Goal: Task Accomplishment & Management: Use online tool/utility

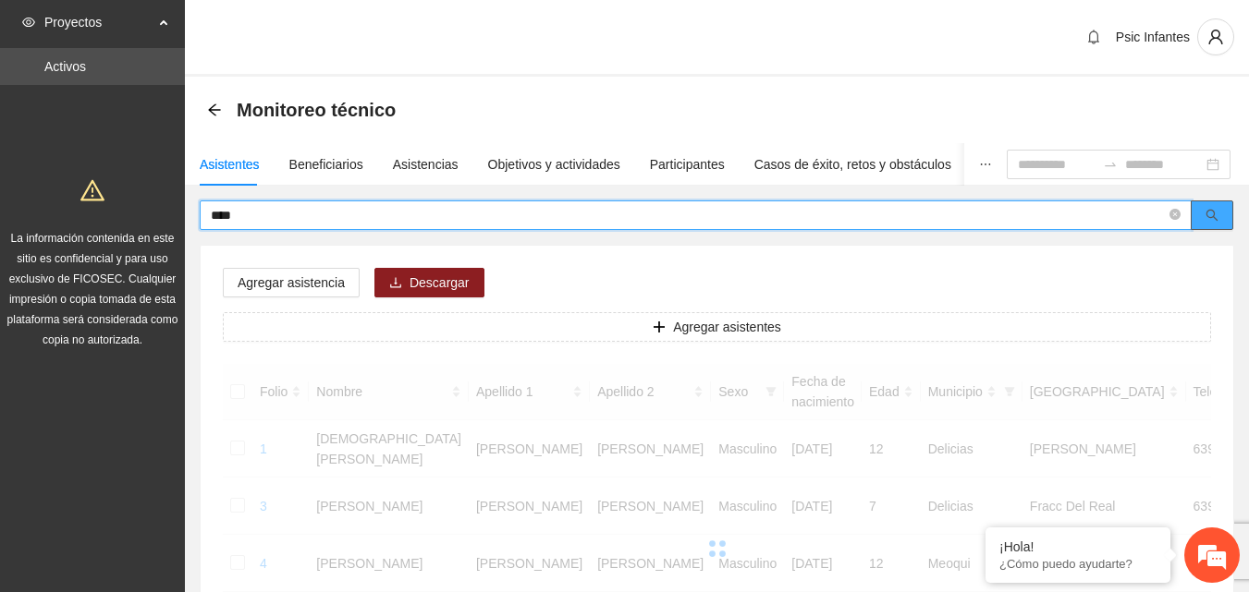
click at [1211, 213] on icon "search" at bounding box center [1211, 215] width 13 height 13
click at [274, 222] on input "****" at bounding box center [688, 215] width 955 height 20
type input "*"
type input "********"
click at [1209, 228] on button "button" at bounding box center [1211, 216] width 43 height 30
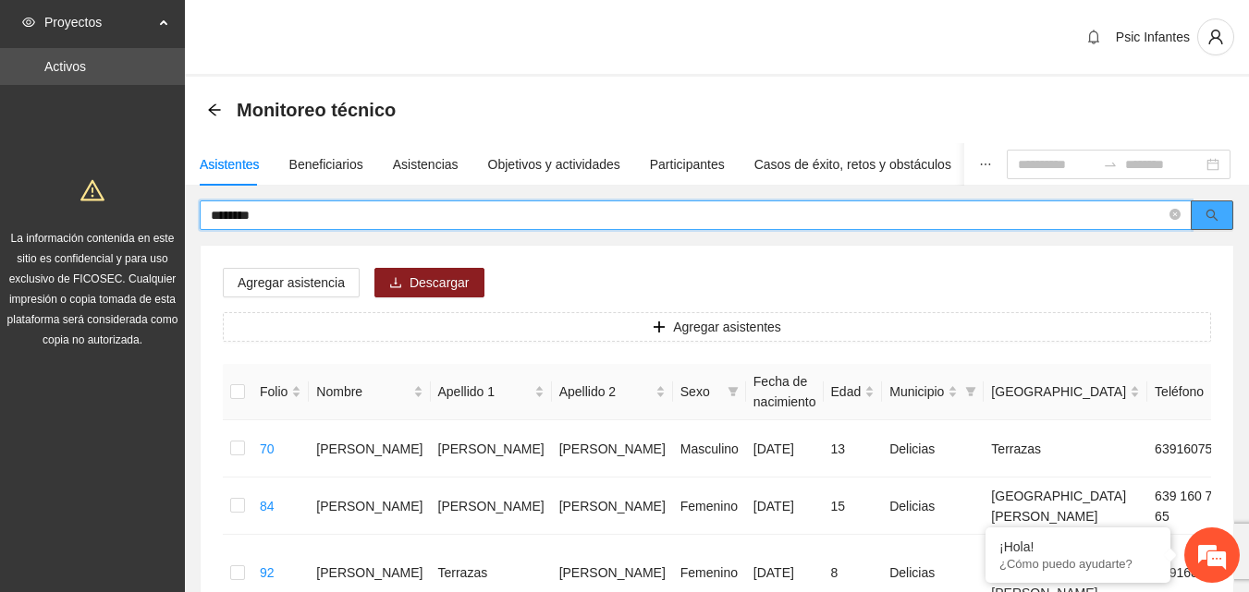
click at [1224, 222] on button "button" at bounding box center [1211, 216] width 43 height 30
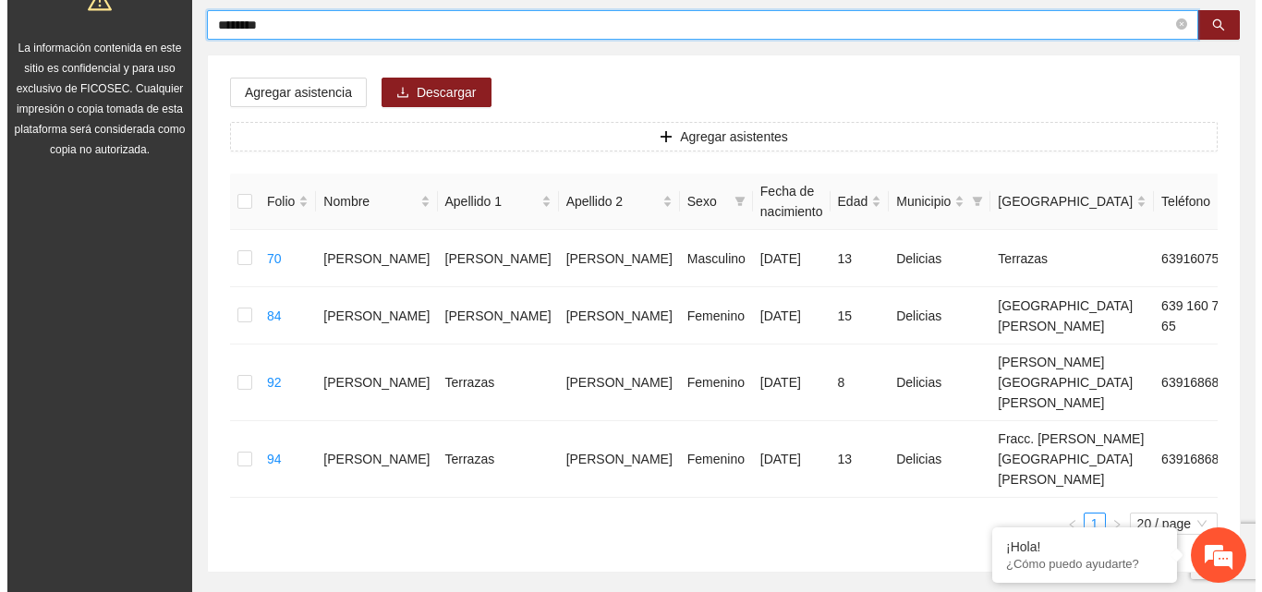
scroll to position [199, 0]
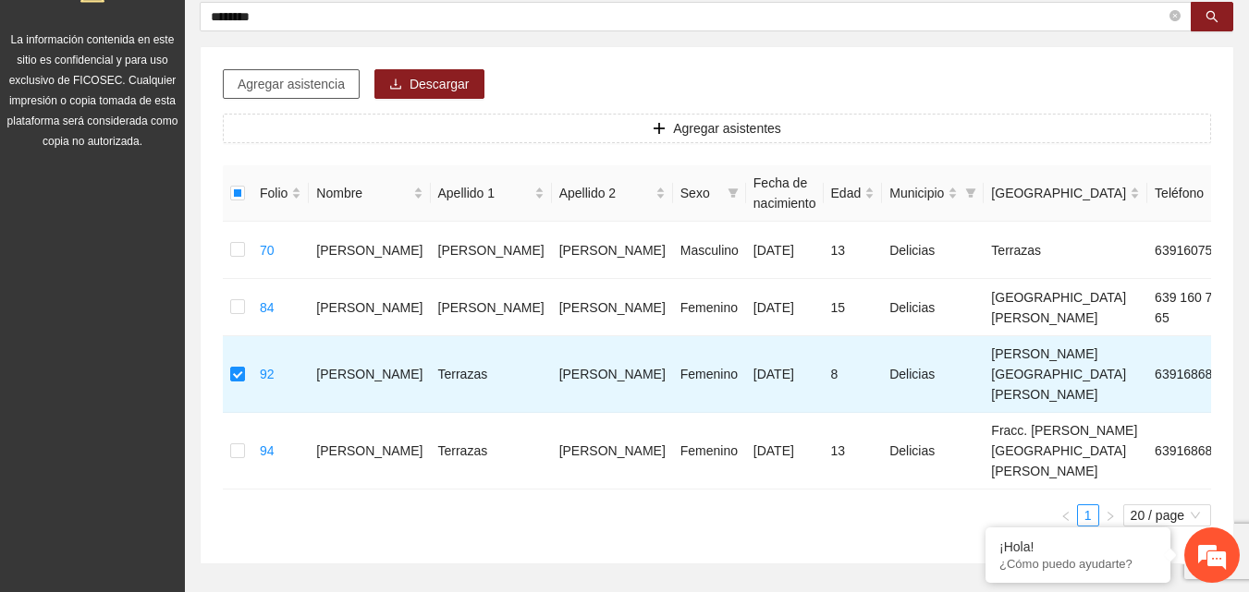
click at [286, 74] on span "Agregar asistencia" at bounding box center [291, 84] width 107 height 20
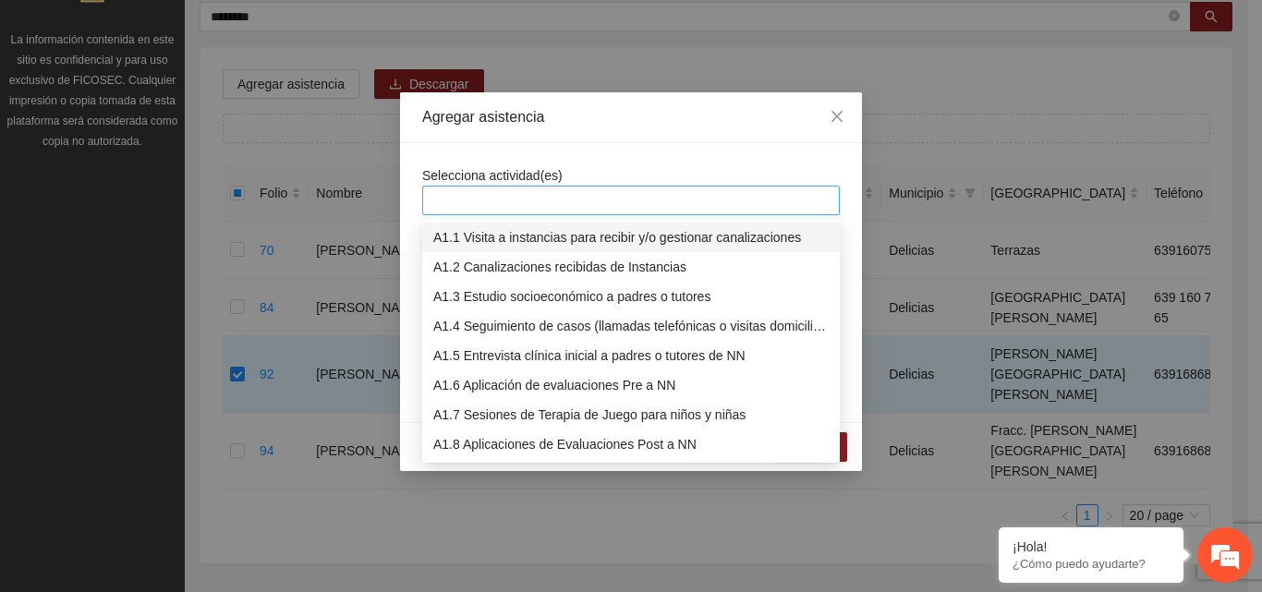
click at [542, 195] on div at bounding box center [631, 200] width 408 height 22
click at [505, 413] on div "A1.7 Sesiones de Terapia de Juego para niños y niñas" at bounding box center [631, 415] width 396 height 20
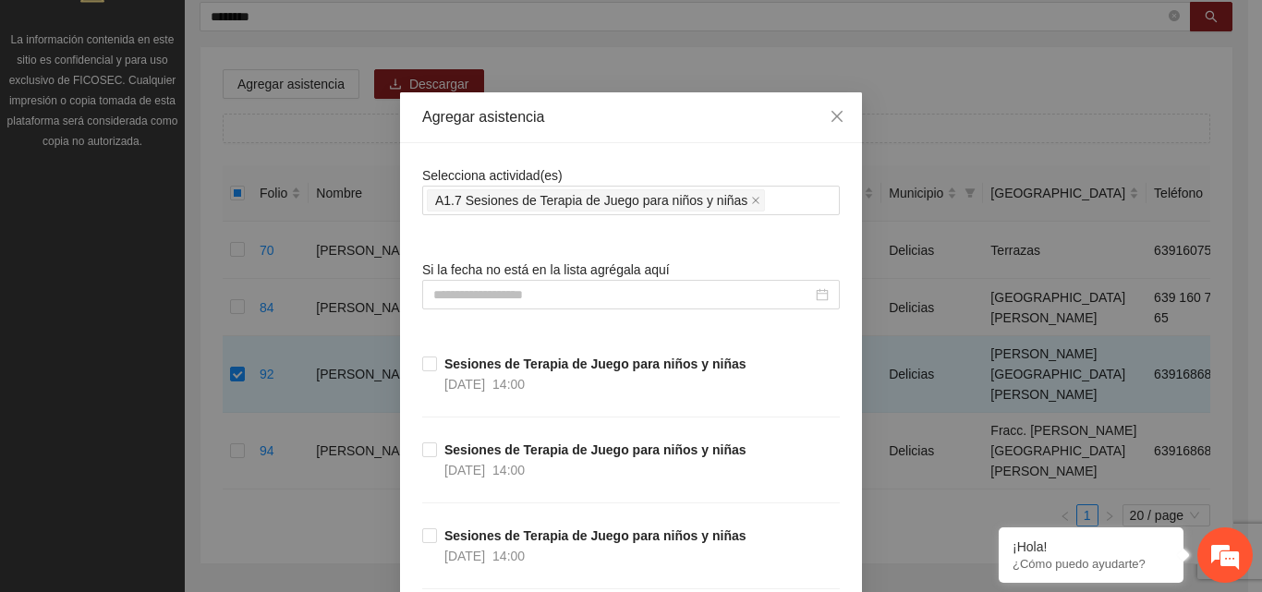
click at [678, 127] on div "Agregar asistencia" at bounding box center [631, 117] width 418 height 20
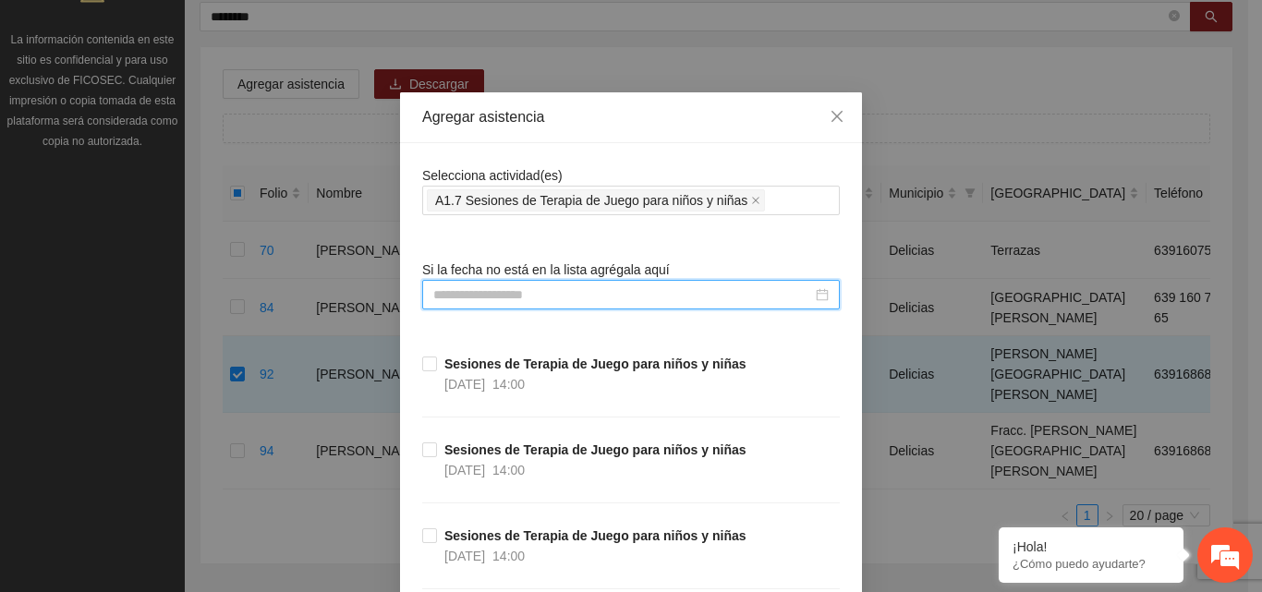
click at [503, 296] on input at bounding box center [622, 295] width 379 height 20
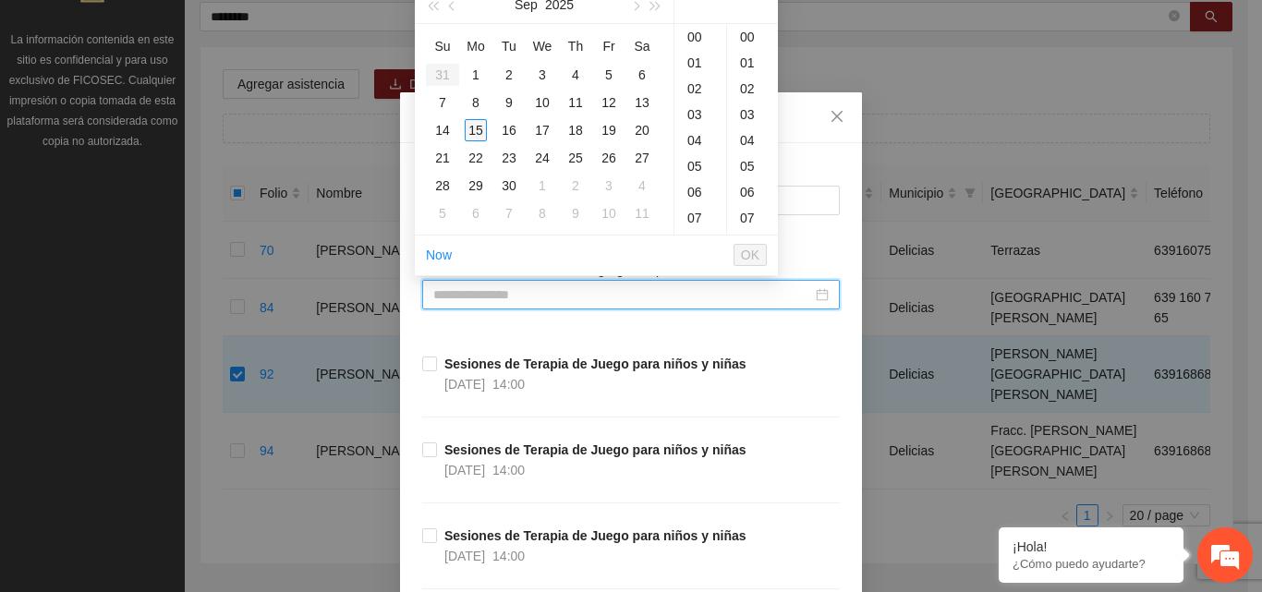
click at [470, 134] on div "15" at bounding box center [476, 130] width 22 height 22
click at [749, 35] on div "00" at bounding box center [752, 37] width 51 height 26
type input "**********"
click at [746, 249] on span "OK" at bounding box center [750, 255] width 18 height 20
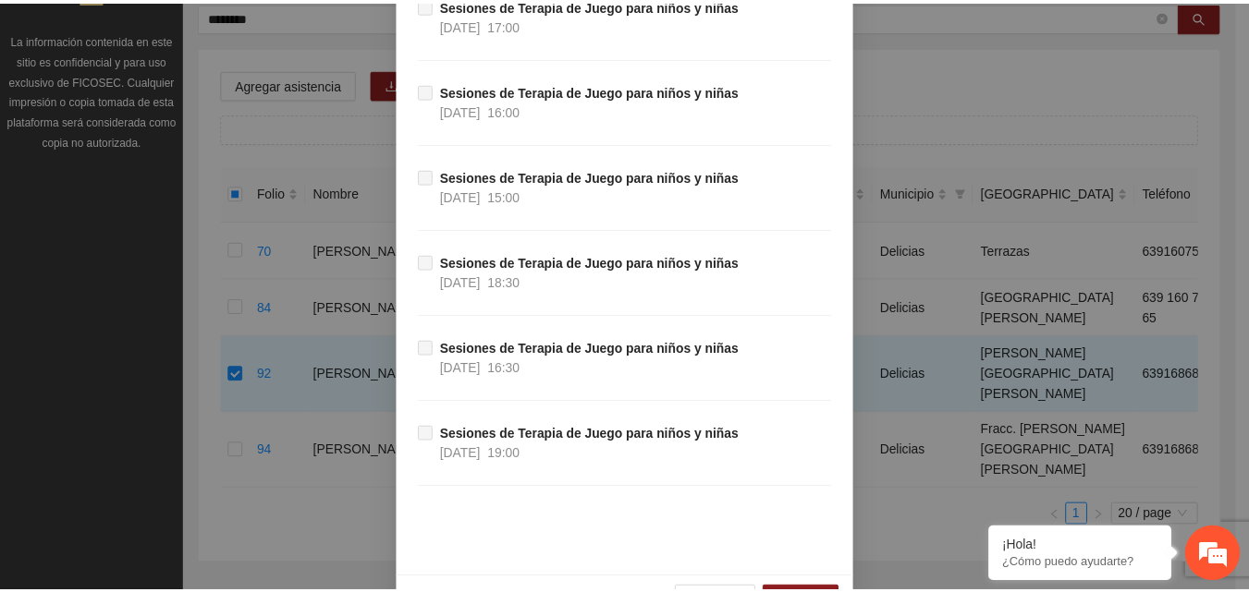
scroll to position [16401, 0]
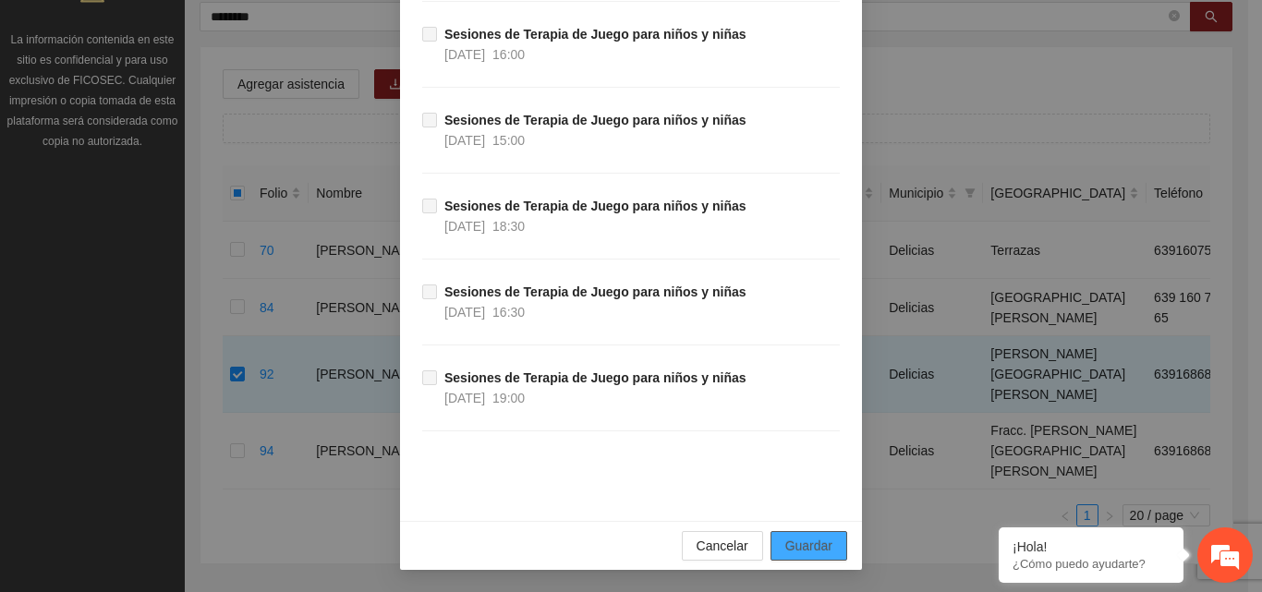
click at [818, 547] on span "Guardar" at bounding box center [809, 546] width 47 height 20
